Goal: Information Seeking & Learning: Learn about a topic

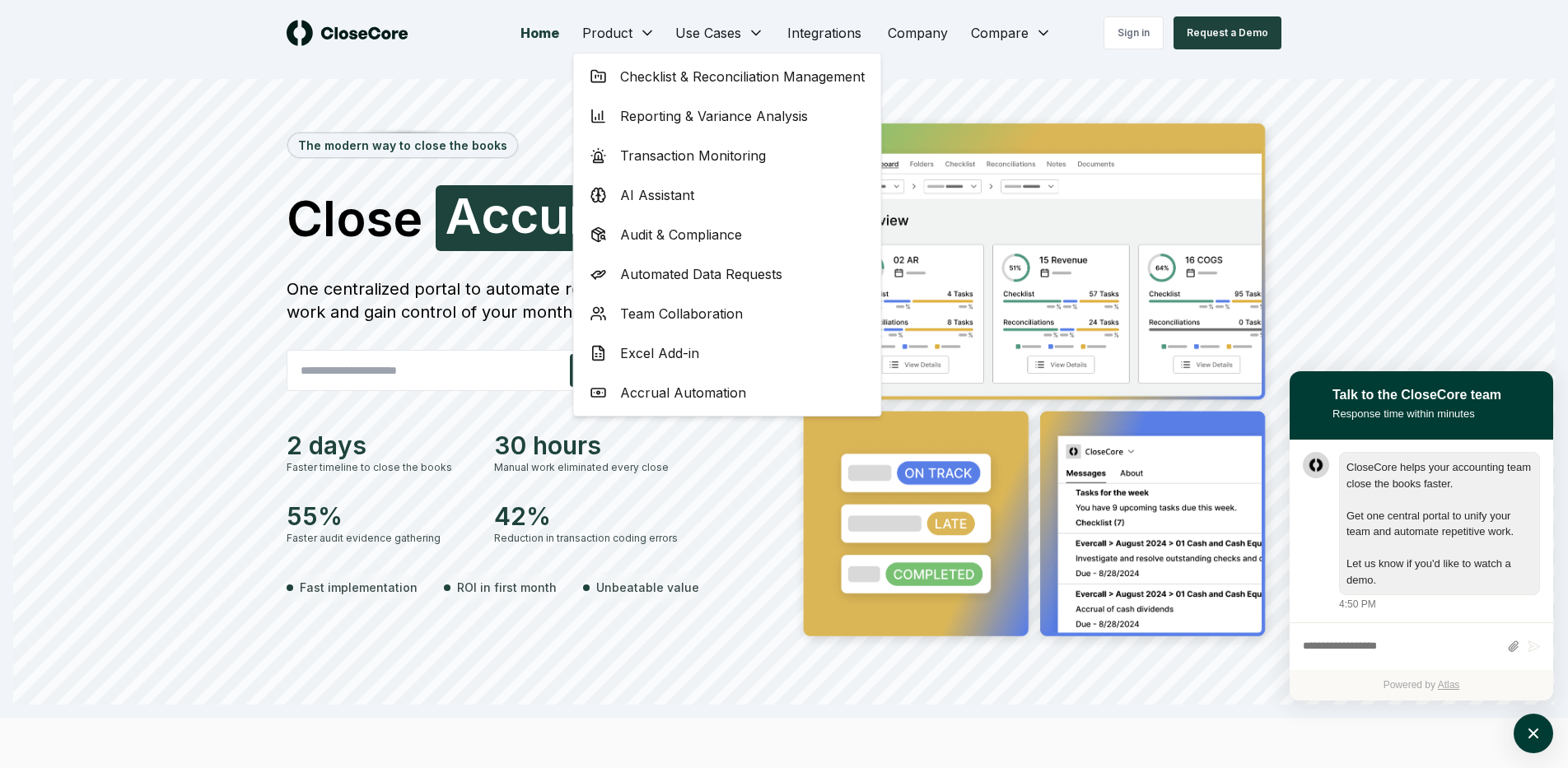
scroll to position [1, 0]
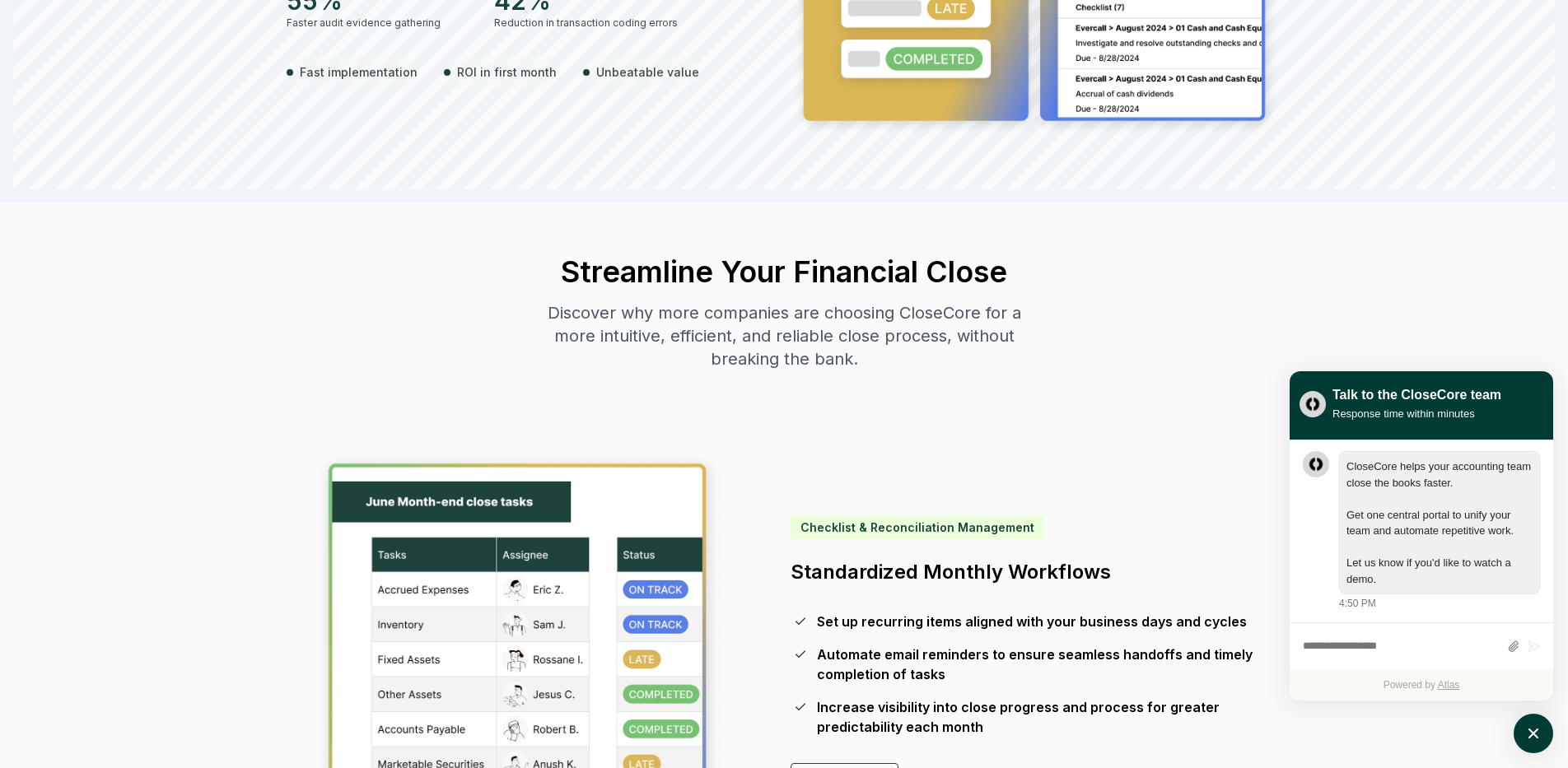
scroll to position [0, 0]
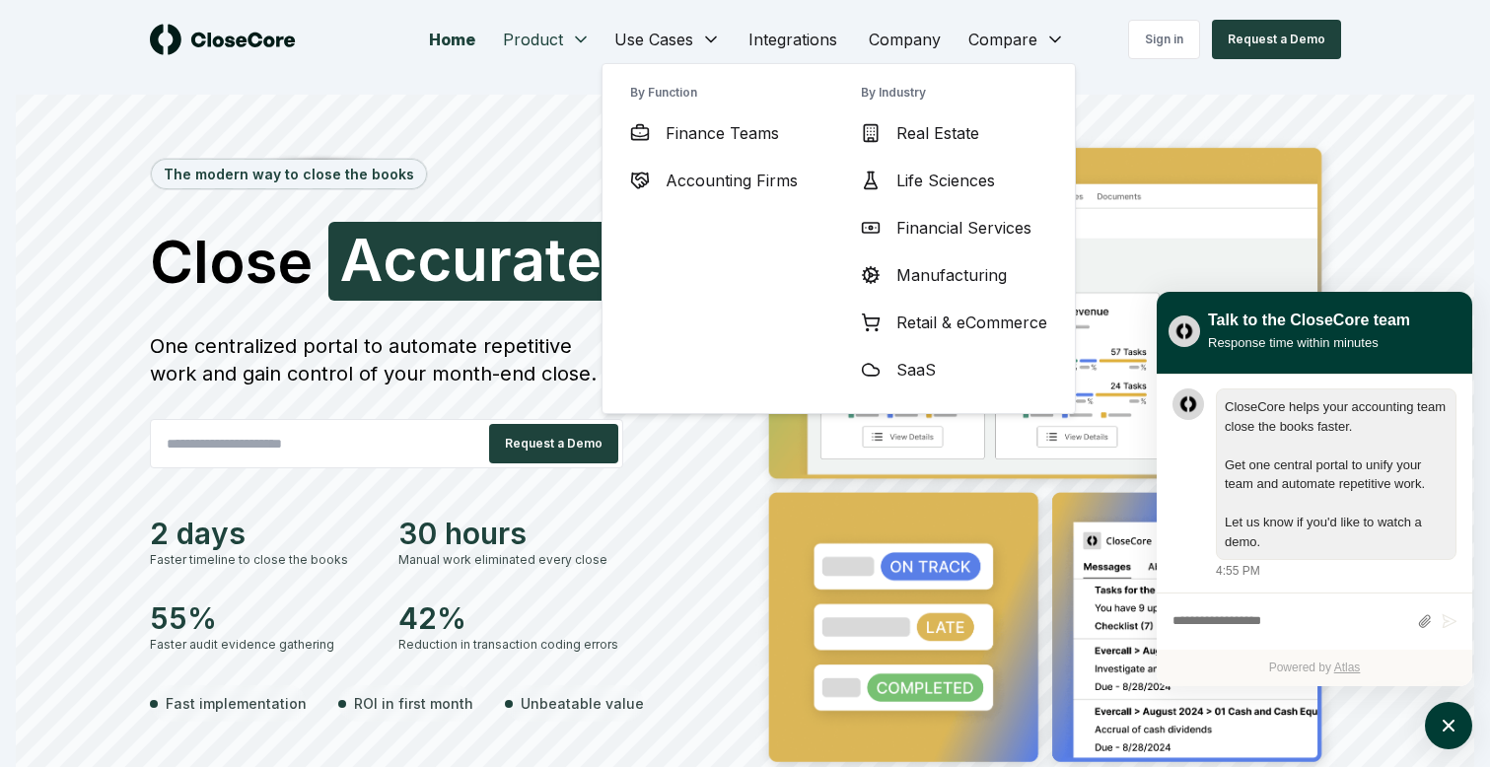
scroll to position [1, 0]
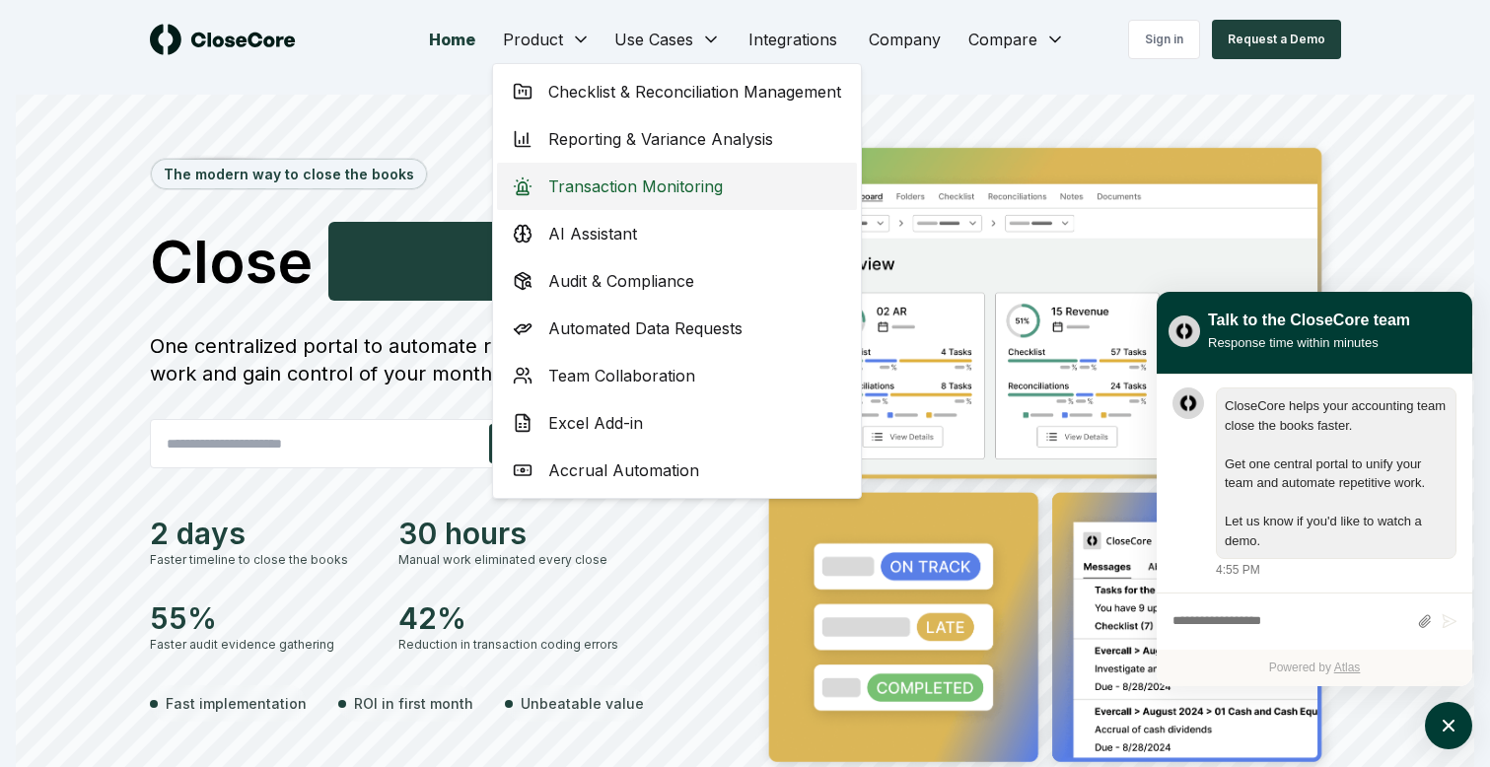
click at [634, 183] on span "Transaction Monitoring" at bounding box center [635, 187] width 175 height 24
